Goal: Transaction & Acquisition: Purchase product/service

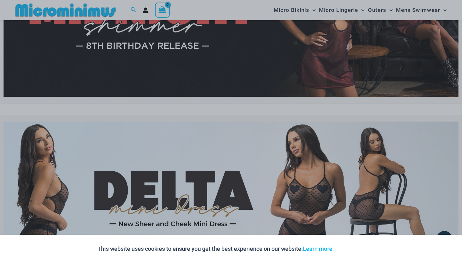
scroll to position [107, 0]
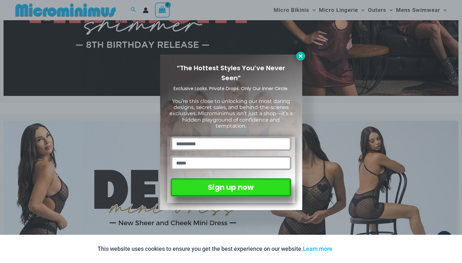
click at [300, 57] on icon at bounding box center [301, 56] width 4 height 4
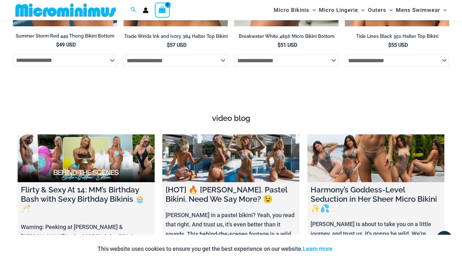
scroll to position [2124, 0]
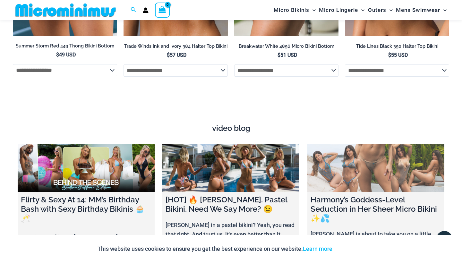
click at [352, 167] on link at bounding box center [376, 169] width 137 height 48
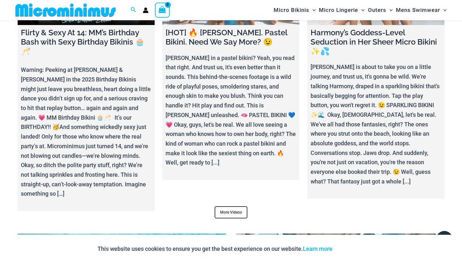
scroll to position [2293, 0]
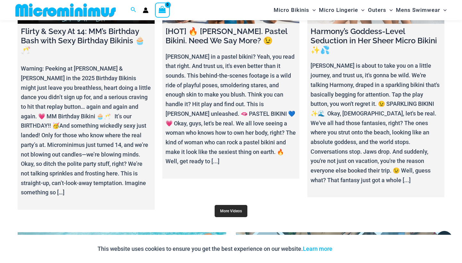
click at [233, 205] on link "More Videos" at bounding box center [231, 211] width 33 height 12
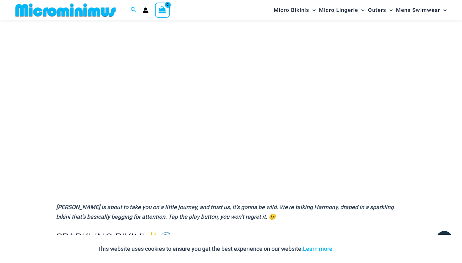
scroll to position [82, 0]
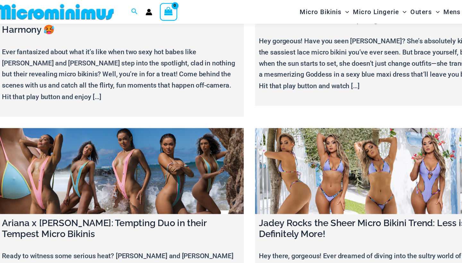
scroll to position [1503, 0]
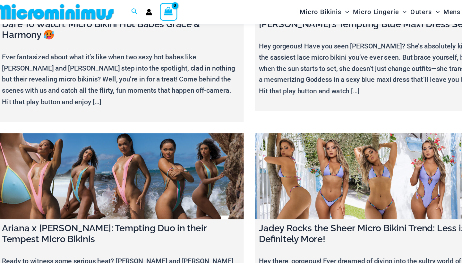
click at [106, 113] on link at bounding box center [122, 149] width 209 height 73
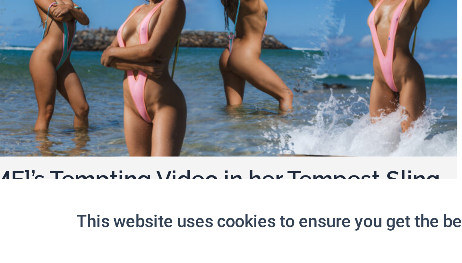
scroll to position [3768, 0]
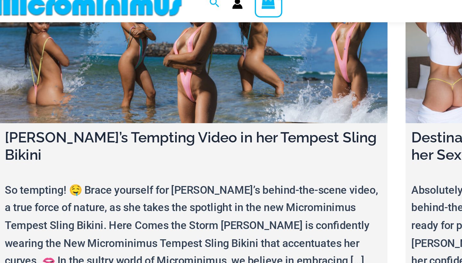
click at [66, 185] on link at bounding box center [122, 221] width 209 height 73
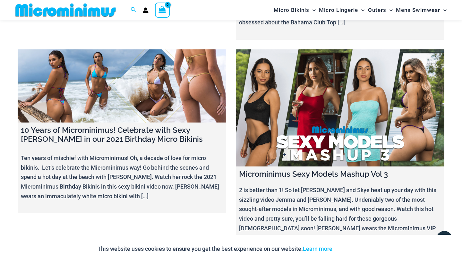
scroll to position [7125, 0]
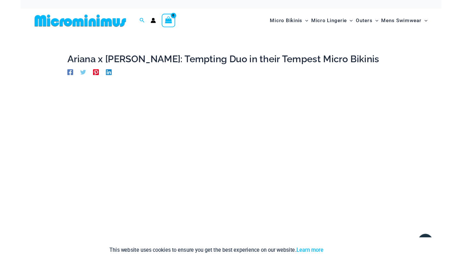
scroll to position [85, 0]
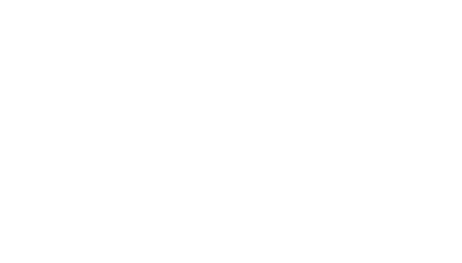
scroll to position [59, 0]
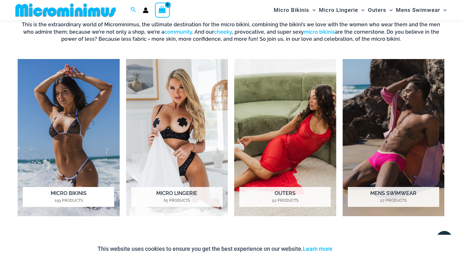
scroll to position [451, 0]
click at [56, 153] on img "Visit product category Micro Bikinis" at bounding box center [69, 138] width 102 height 158
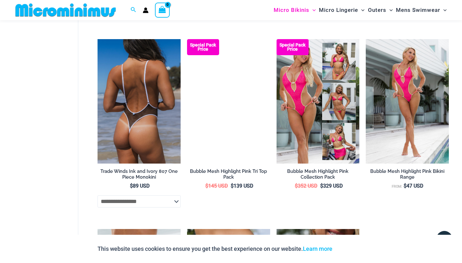
scroll to position [1138, 0]
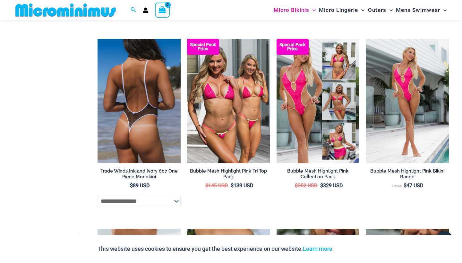
click at [134, 112] on img at bounding box center [139, 101] width 83 height 125
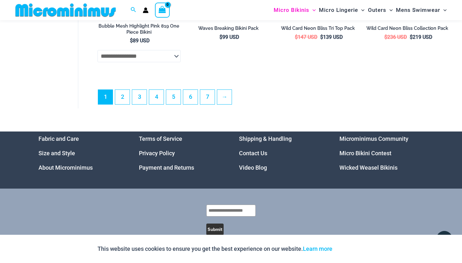
scroll to position [1663, 0]
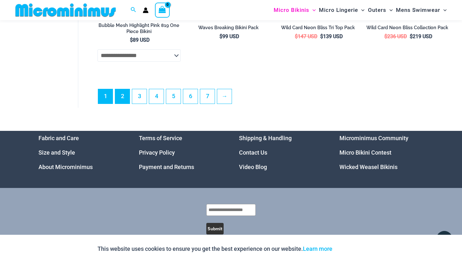
click at [121, 89] on link "2" at bounding box center [122, 96] width 14 height 14
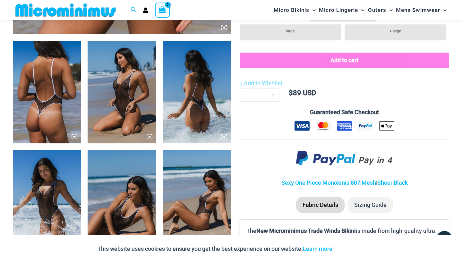
scroll to position [353, 0]
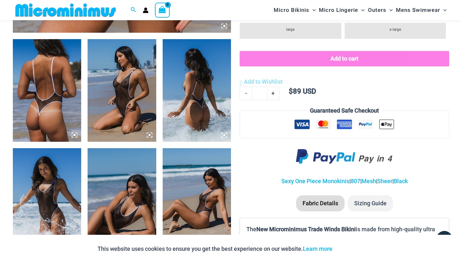
click at [198, 101] on img at bounding box center [197, 90] width 68 height 103
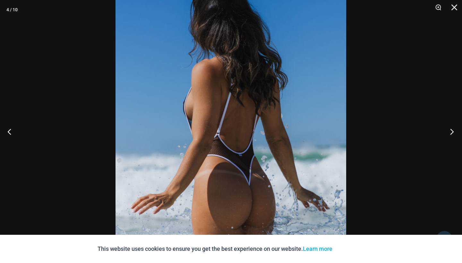
click at [453, 132] on button "Next" at bounding box center [450, 132] width 24 height 32
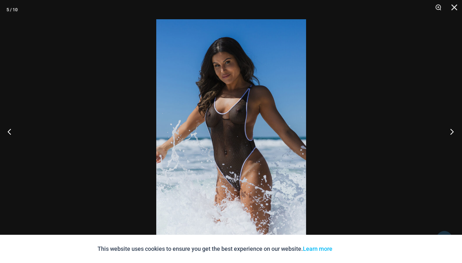
click at [452, 133] on button "Next" at bounding box center [450, 132] width 24 height 32
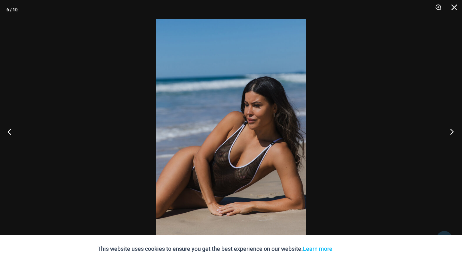
click at [452, 134] on button "Next" at bounding box center [450, 132] width 24 height 32
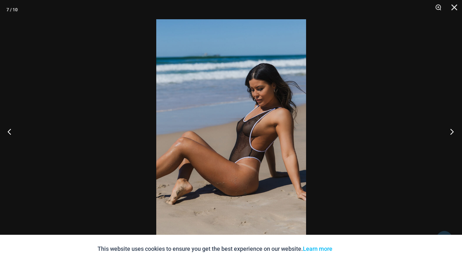
click at [452, 134] on button "Next" at bounding box center [450, 132] width 24 height 32
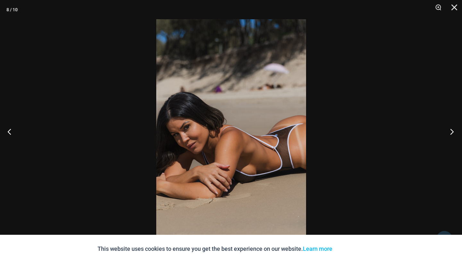
click at [452, 134] on button "Next" at bounding box center [450, 132] width 24 height 32
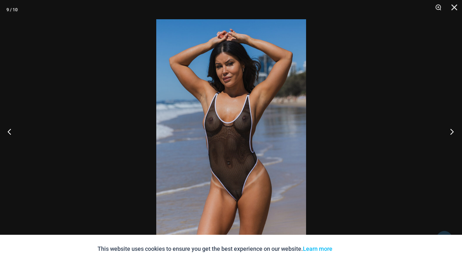
click at [452, 135] on button "Next" at bounding box center [450, 132] width 24 height 32
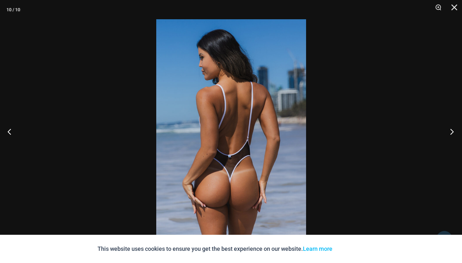
click at [452, 135] on button "Next" at bounding box center [450, 132] width 24 height 32
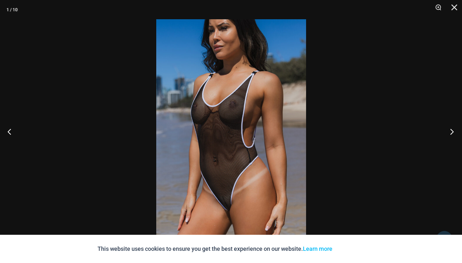
click at [452, 135] on button "Next" at bounding box center [450, 132] width 24 height 32
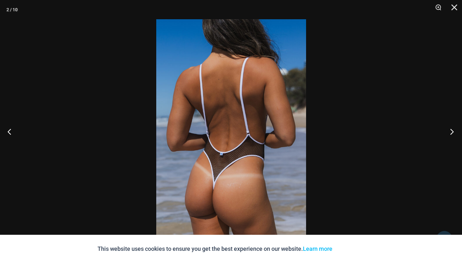
click at [452, 135] on button "Next" at bounding box center [450, 132] width 24 height 32
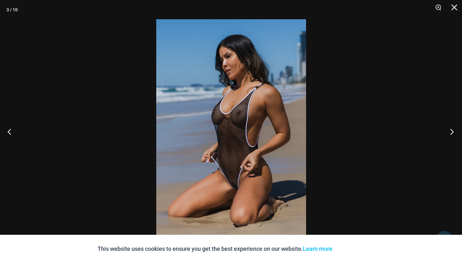
click at [452, 135] on button "Next" at bounding box center [450, 132] width 24 height 32
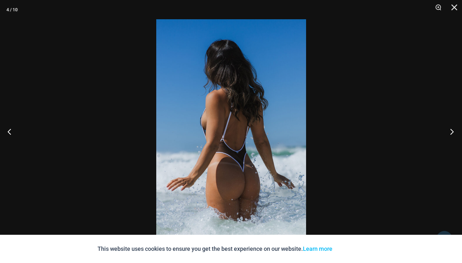
click at [452, 135] on button "Next" at bounding box center [450, 132] width 24 height 32
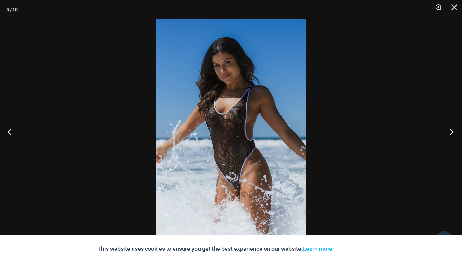
click at [452, 135] on button "Next" at bounding box center [450, 132] width 24 height 32
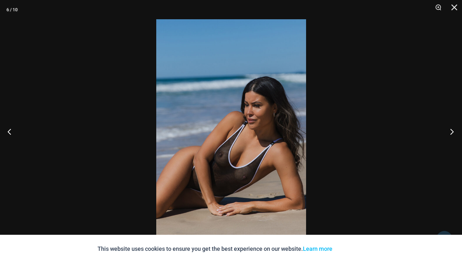
click at [452, 135] on button "Next" at bounding box center [450, 132] width 24 height 32
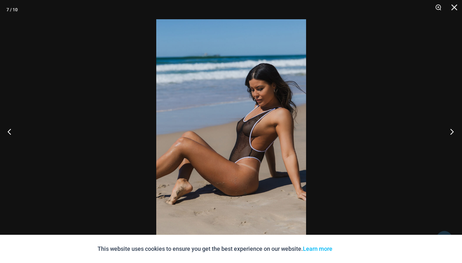
click at [452, 135] on button "Next" at bounding box center [450, 132] width 24 height 32
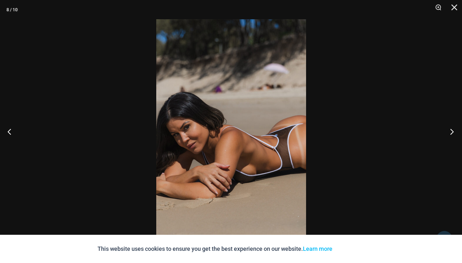
click at [452, 135] on button "Next" at bounding box center [450, 132] width 24 height 32
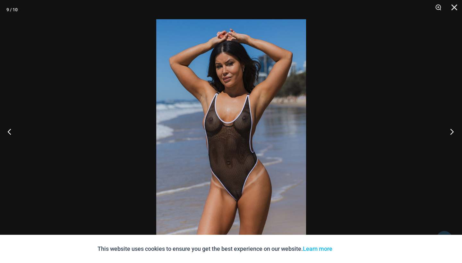
click at [452, 135] on button "Next" at bounding box center [450, 132] width 24 height 32
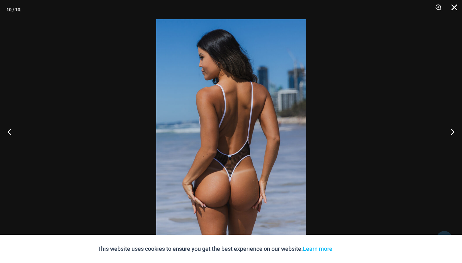
click at [454, 6] on button "Close" at bounding box center [452, 9] width 16 height 19
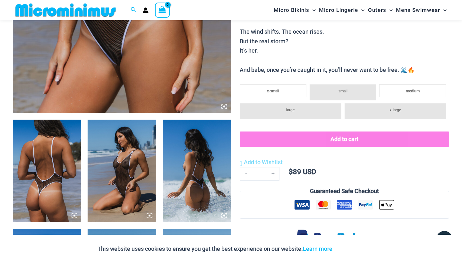
scroll to position [274, 0]
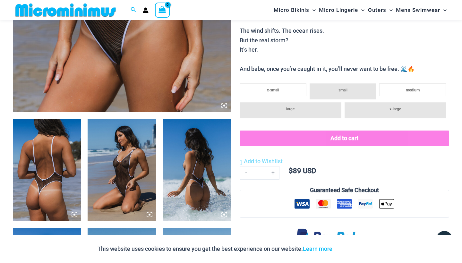
click at [340, 88] on span "small" at bounding box center [343, 90] width 9 height 4
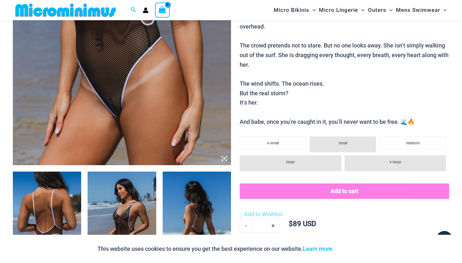
scroll to position [220, 0]
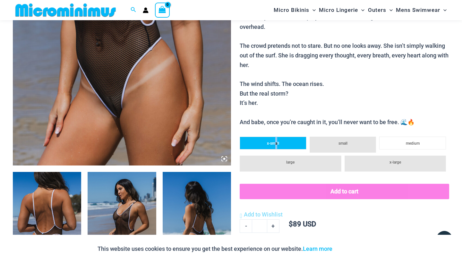
click at [277, 141] on span "x-small" at bounding box center [273, 143] width 12 height 4
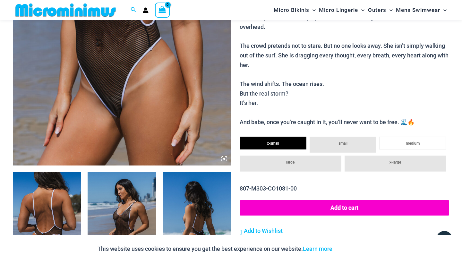
click at [330, 129] on div "Home > Shop > Trade Winds Home / Micro Bikinis / Trade Winds Ink and Ivory 807 …" at bounding box center [345, 138] width 210 height 601
click at [333, 137] on li "small" at bounding box center [343, 145] width 67 height 16
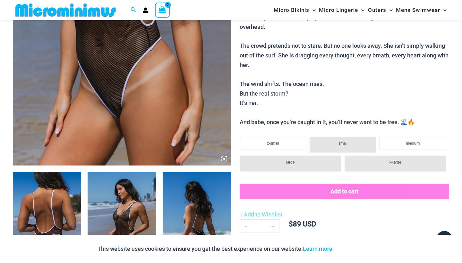
scroll to position [236, 0]
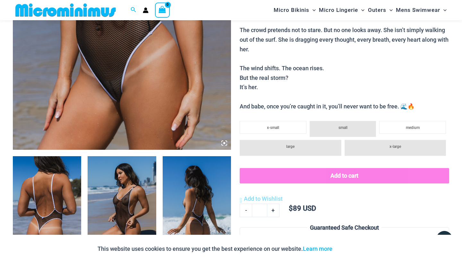
click at [342, 124] on li "small" at bounding box center [343, 129] width 67 height 16
click at [281, 124] on li "x-small" at bounding box center [273, 127] width 67 height 13
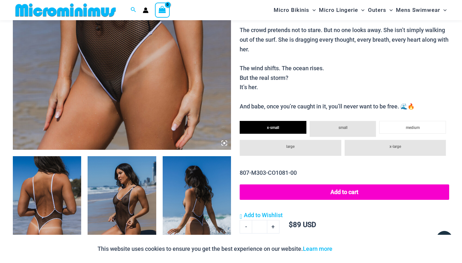
click at [332, 121] on li "small" at bounding box center [343, 129] width 67 height 16
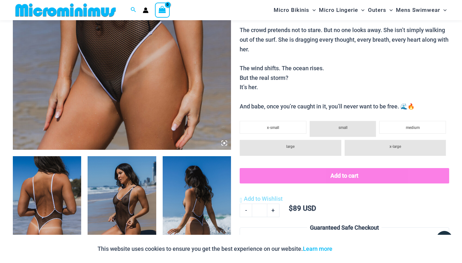
click at [329, 171] on button "Add to cart" at bounding box center [345, 175] width 210 height 15
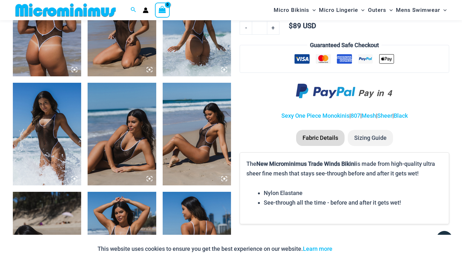
scroll to position [417, 0]
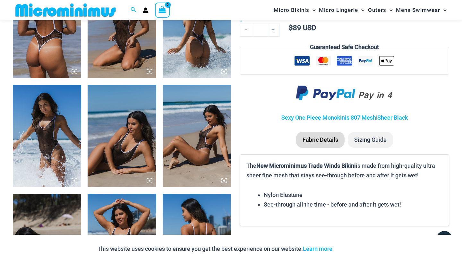
click at [375, 133] on li "Sizing Guide" at bounding box center [370, 140] width 45 height 16
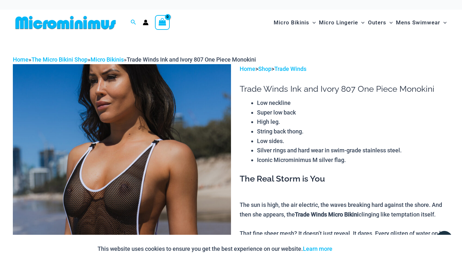
scroll to position [0, 0]
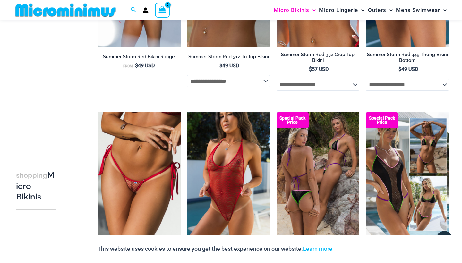
scroll to position [1097, 0]
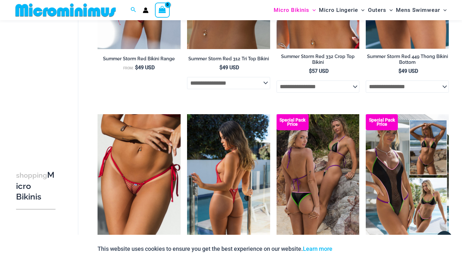
click at [224, 186] on img at bounding box center [228, 176] width 83 height 125
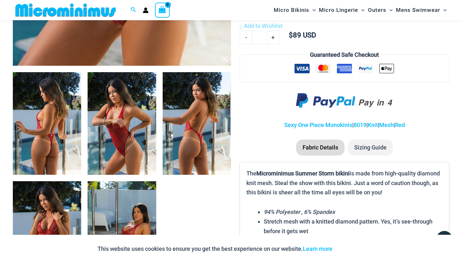
scroll to position [324, 0]
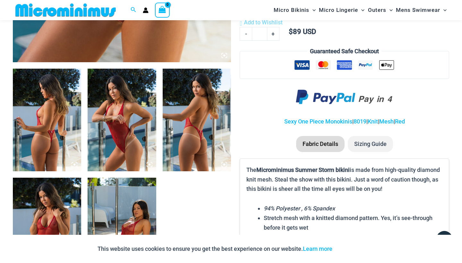
click at [195, 159] on img at bounding box center [197, 120] width 68 height 103
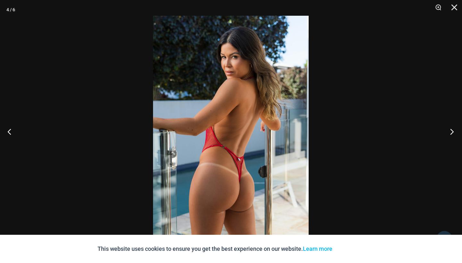
click at [452, 134] on button "Next" at bounding box center [450, 132] width 24 height 32
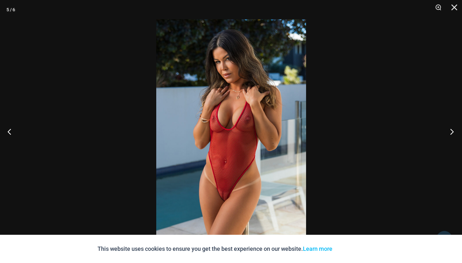
click at [452, 135] on button "Next" at bounding box center [450, 132] width 24 height 32
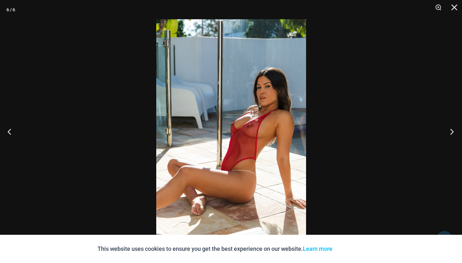
click at [452, 135] on button "Next" at bounding box center [450, 132] width 24 height 32
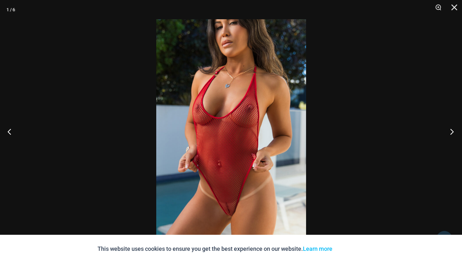
click at [452, 136] on button "Next" at bounding box center [450, 132] width 24 height 32
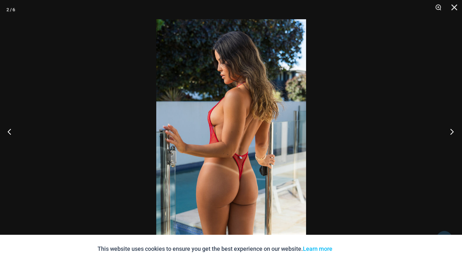
click at [452, 136] on button "Next" at bounding box center [450, 132] width 24 height 32
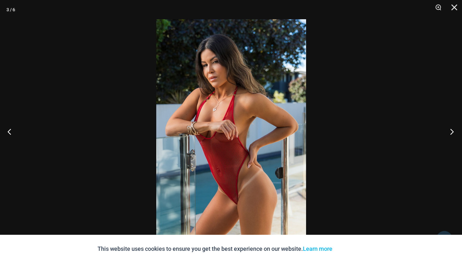
click at [452, 136] on button "Next" at bounding box center [450, 132] width 24 height 32
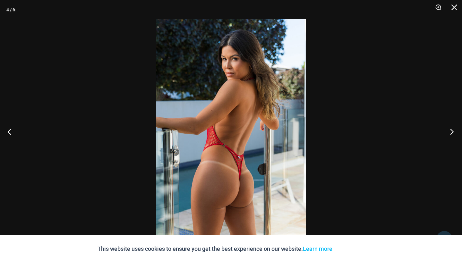
click at [452, 136] on button "Next" at bounding box center [450, 132] width 24 height 32
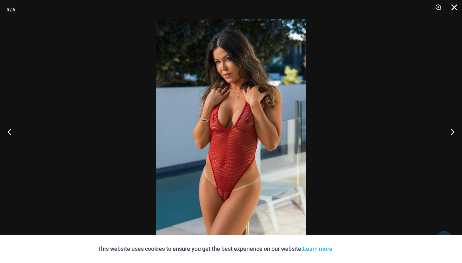
click at [453, 5] on button "Close" at bounding box center [452, 9] width 16 height 19
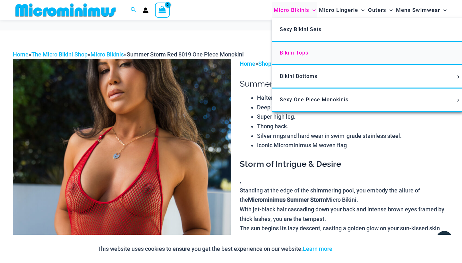
scroll to position [10, 0]
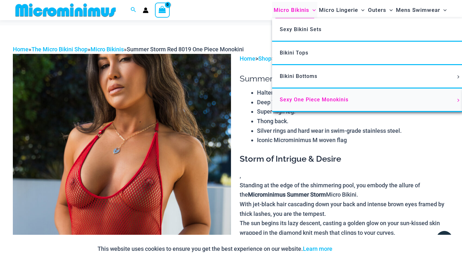
click at [298, 99] on span "Sexy One Piece Monokinis" at bounding box center [314, 100] width 69 height 6
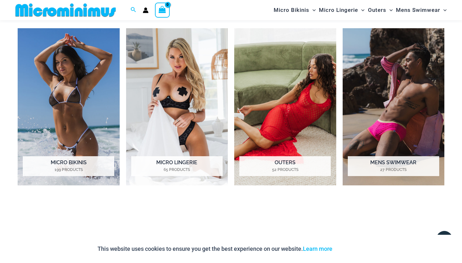
scroll to position [465, 0]
